Goal: Navigation & Orientation: Find specific page/section

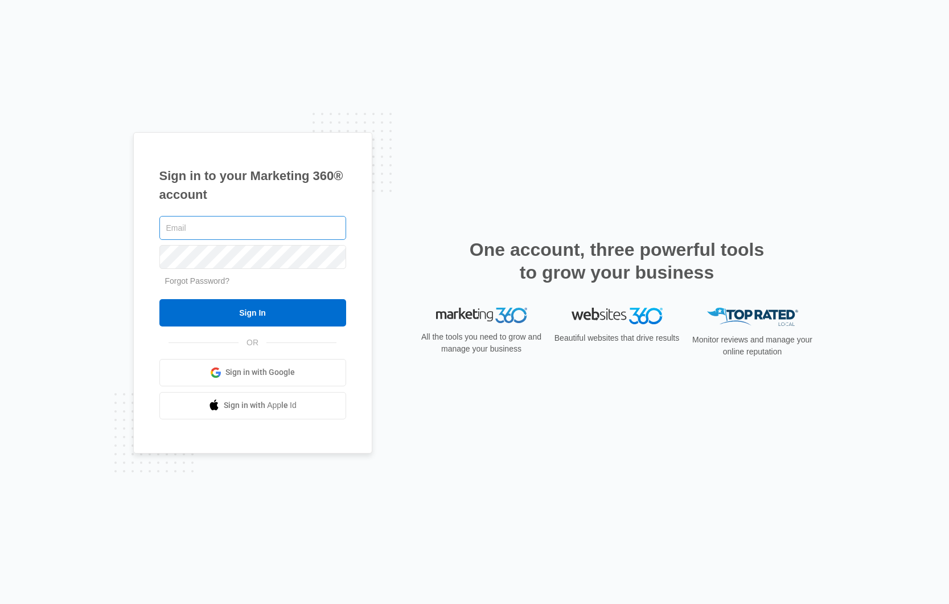
click at [265, 237] on input "text" at bounding box center [252, 228] width 187 height 24
type input "[PERSON_NAME][EMAIL_ADDRESS][PERSON_NAME][DOMAIN_NAME]"
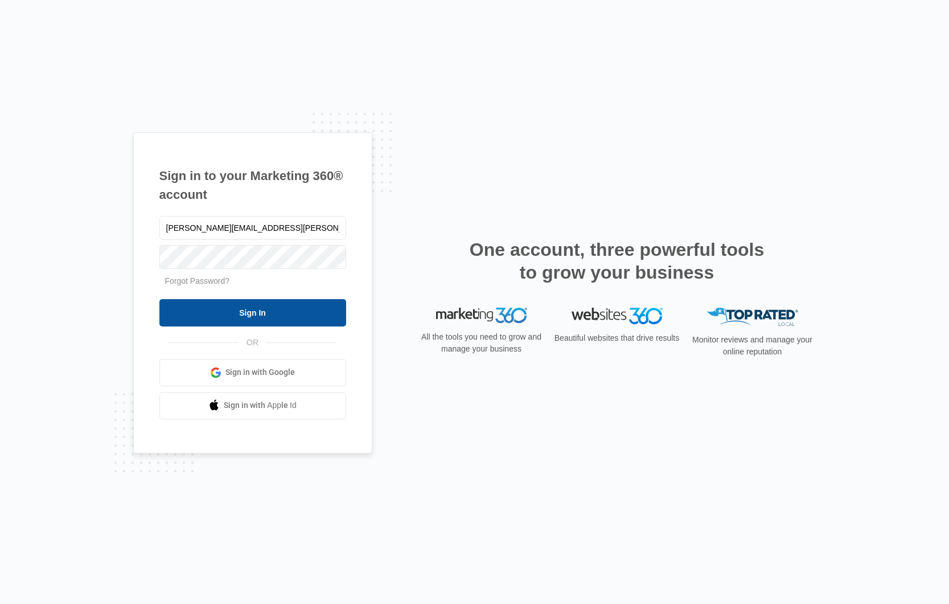
click at [274, 307] on input "Sign In" at bounding box center [252, 312] width 187 height 27
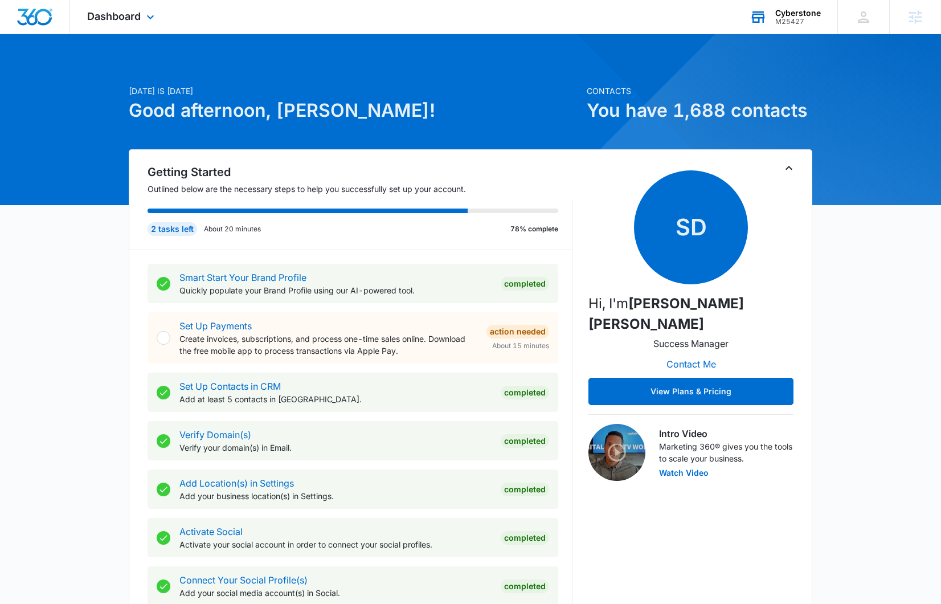
click at [799, 13] on div "Cyberstone" at bounding box center [798, 13] width 46 height 9
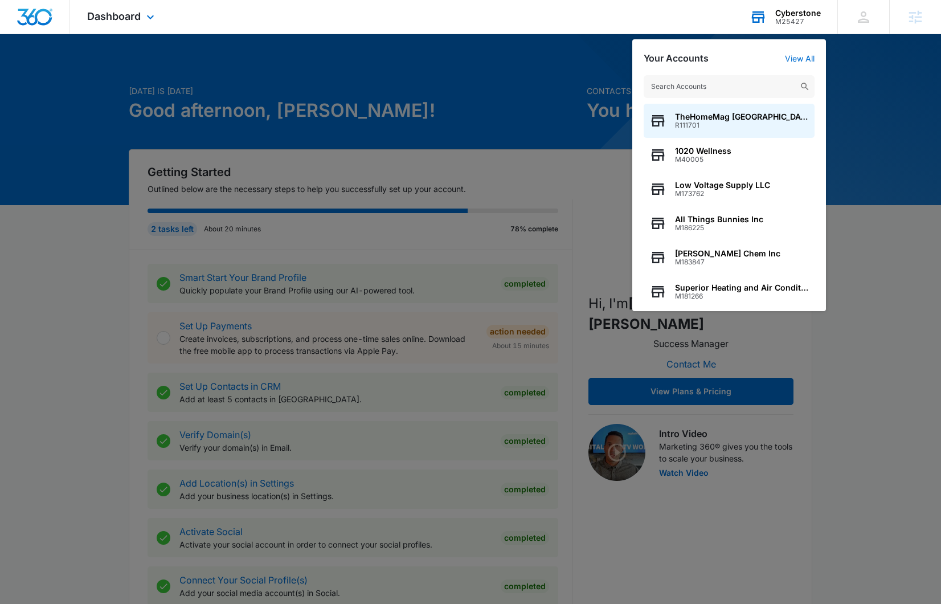
click at [691, 89] on input "text" at bounding box center [728, 86] width 171 height 23
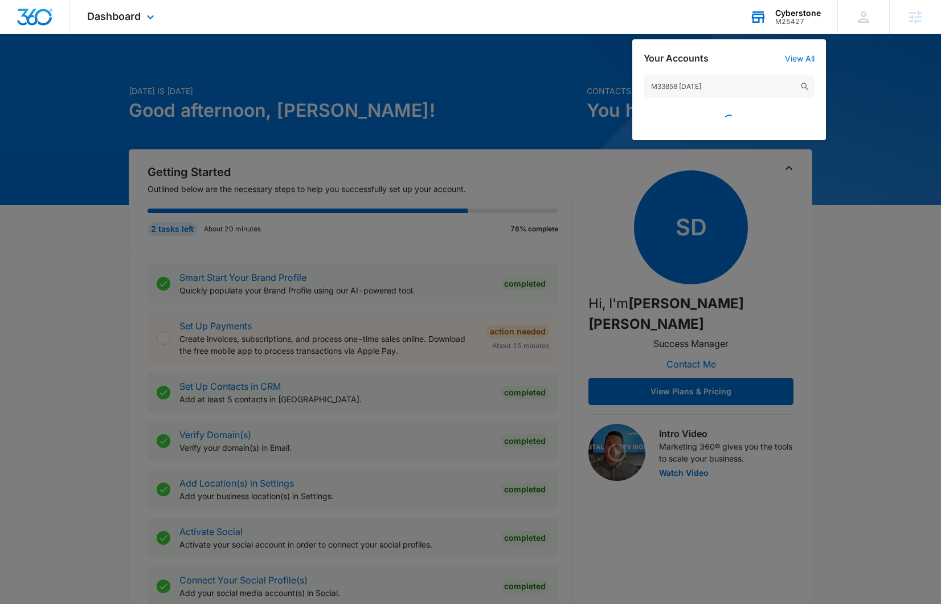
drag, startPoint x: 711, startPoint y: 87, endPoint x: 677, endPoint y: 87, distance: 33.6
click at [677, 87] on input "M33858 [DATE]" at bounding box center [728, 86] width 171 height 23
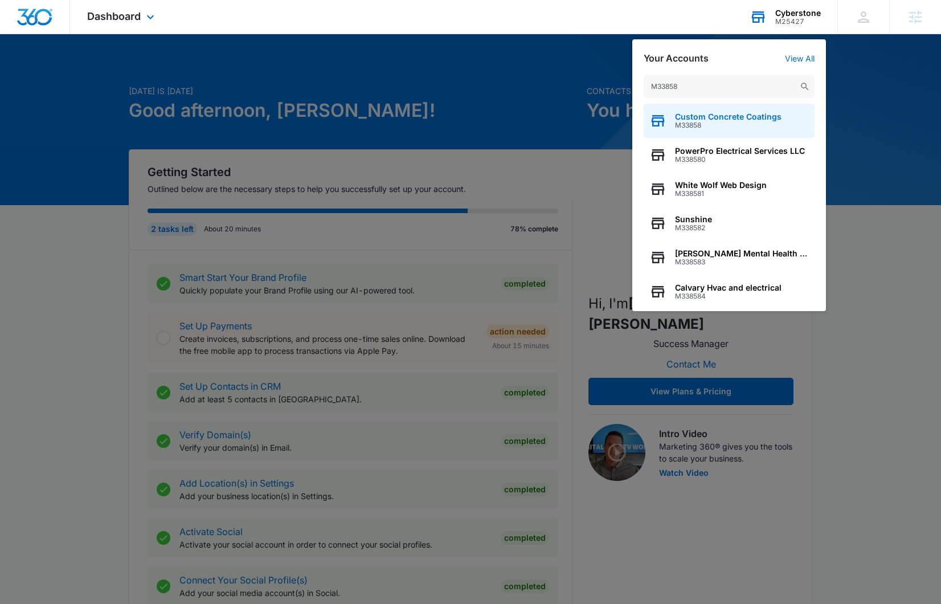
type input "M33858"
click at [713, 118] on span "Custom Concrete Coatings" at bounding box center [728, 116] width 106 height 9
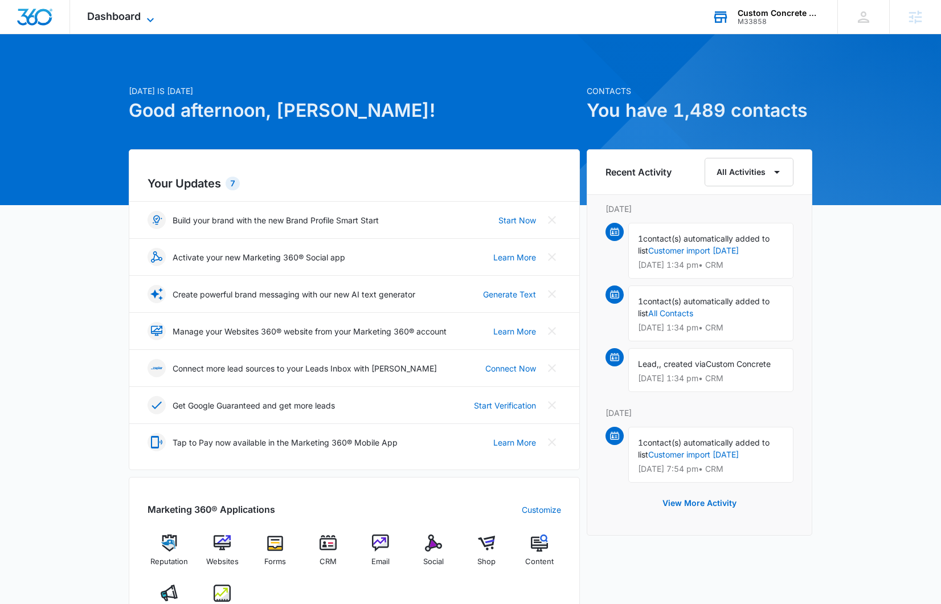
click at [124, 14] on span "Dashboard" at bounding box center [114, 16] width 54 height 12
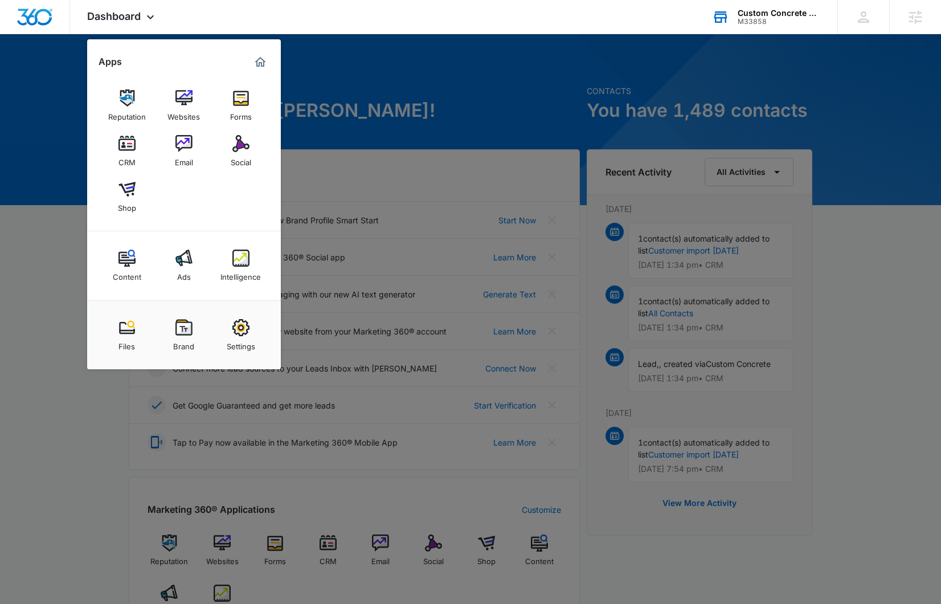
click at [441, 51] on div at bounding box center [470, 302] width 941 height 604
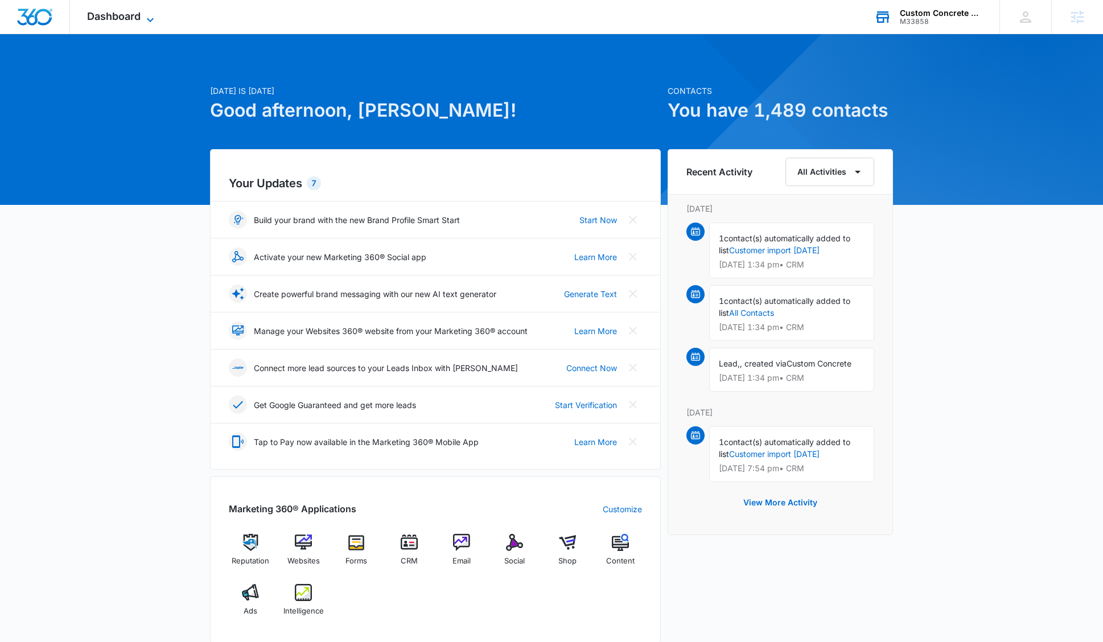
click at [147, 16] on icon at bounding box center [150, 20] width 14 height 14
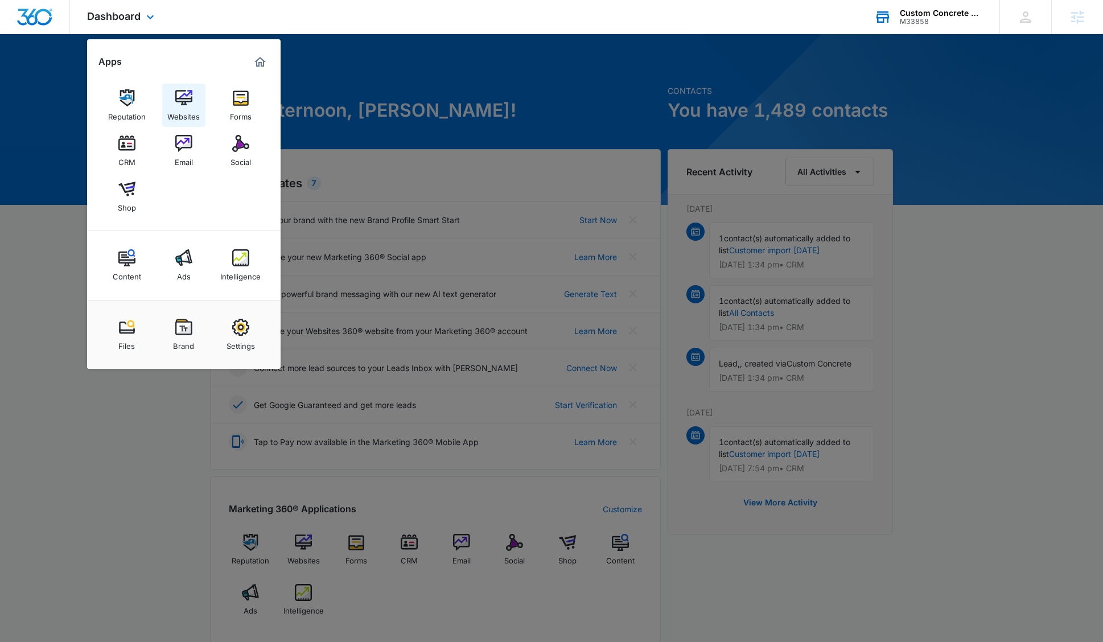
click at [180, 107] on div "Websites" at bounding box center [183, 113] width 32 height 15
